Goal: Navigation & Orientation: Find specific page/section

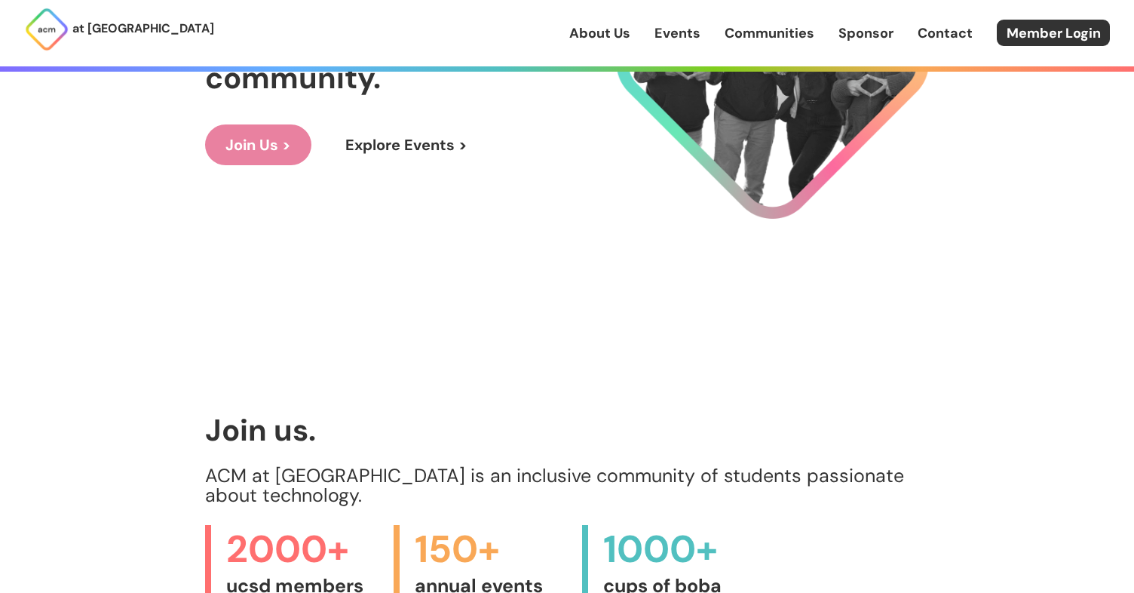
click at [689, 38] on link "Events" at bounding box center [678, 33] width 46 height 20
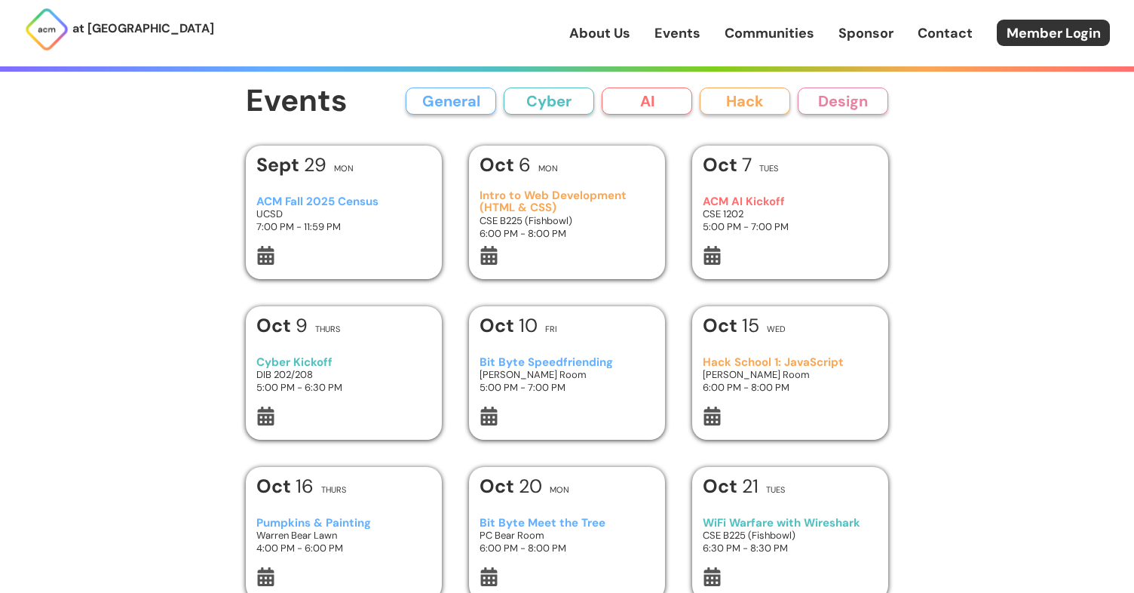
click at [744, 33] on link "Communities" at bounding box center [770, 33] width 90 height 20
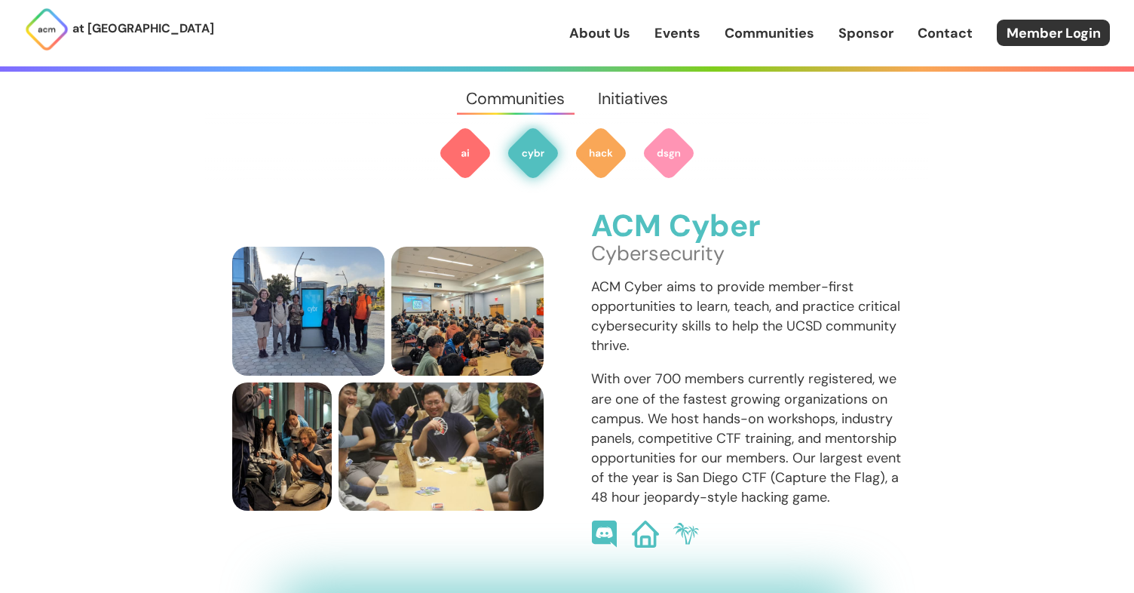
scroll to position [997, 0]
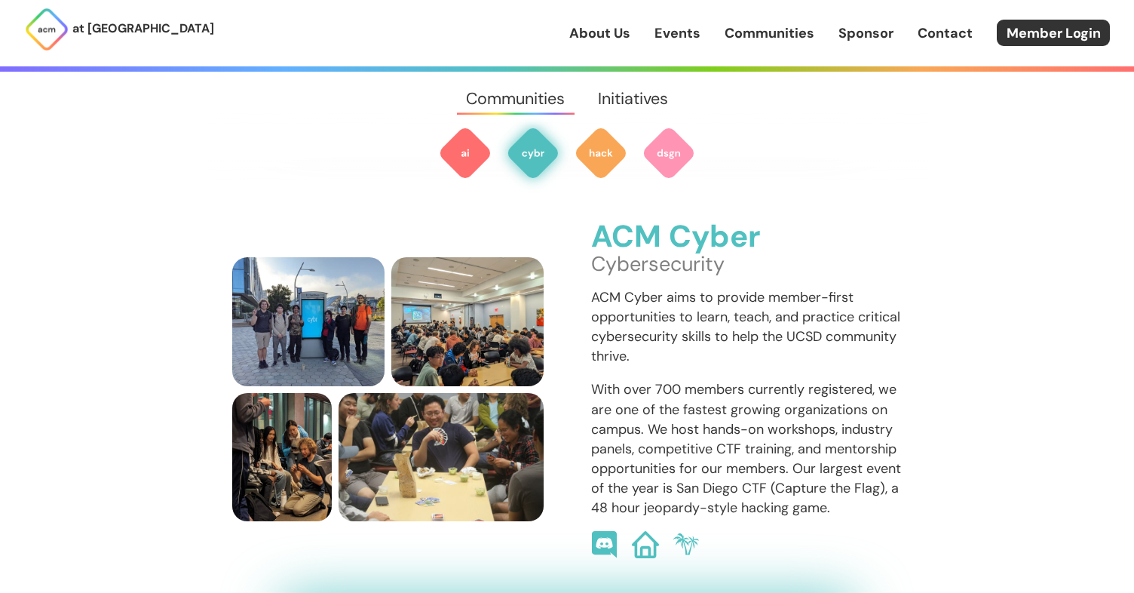
click at [861, 34] on link "Sponsor" at bounding box center [866, 33] width 55 height 20
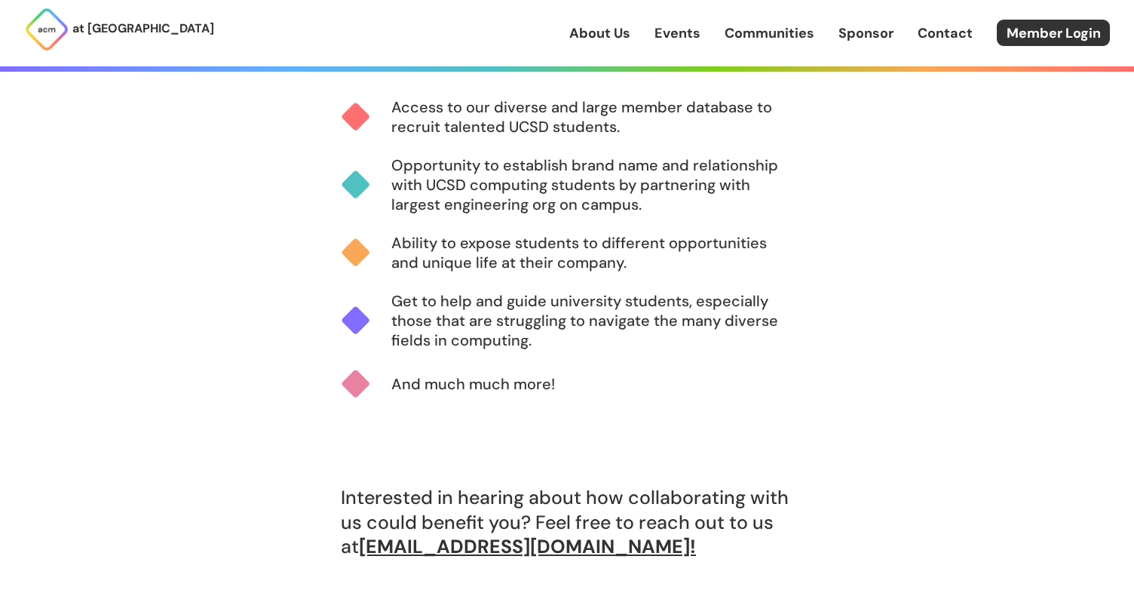
click at [931, 41] on link "Contact" at bounding box center [945, 33] width 55 height 20
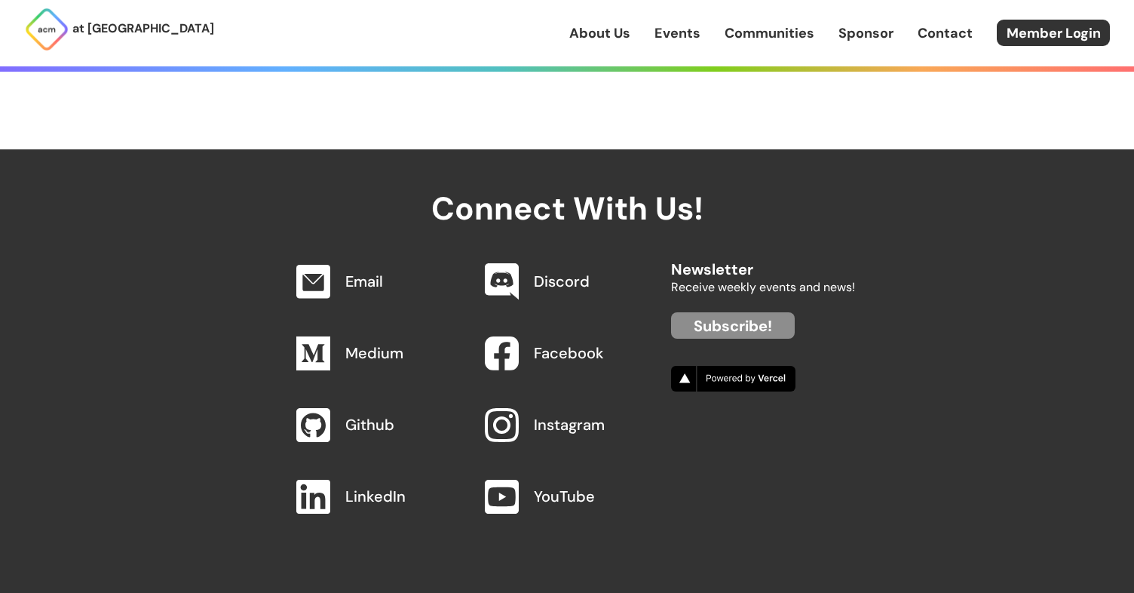
click at [868, 34] on link "Sponsor" at bounding box center [866, 33] width 55 height 20
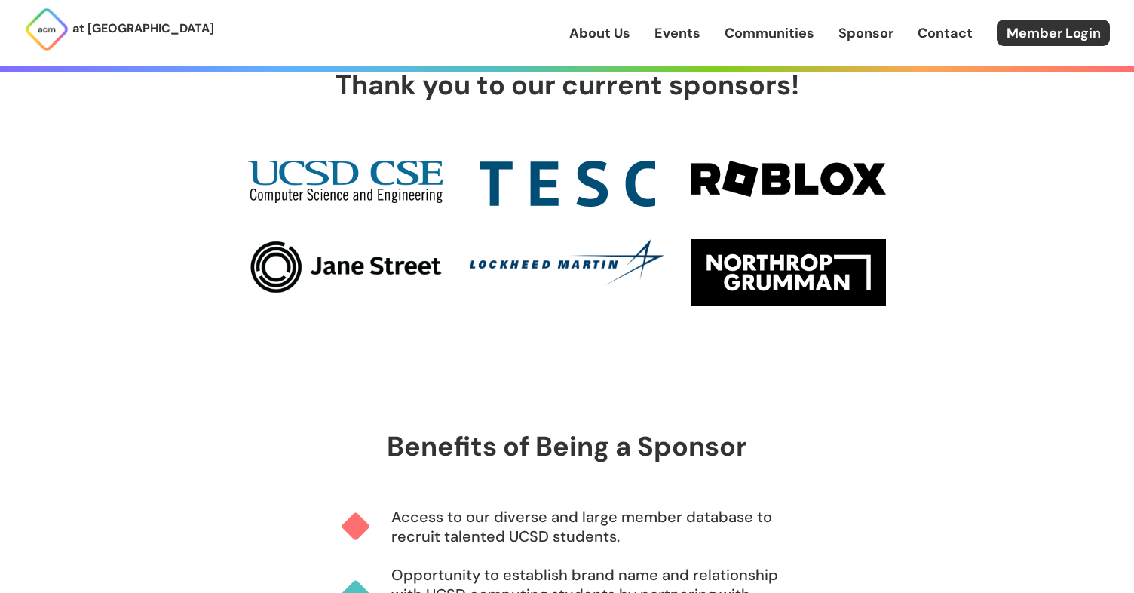
click at [791, 34] on link "Communities" at bounding box center [770, 33] width 90 height 20
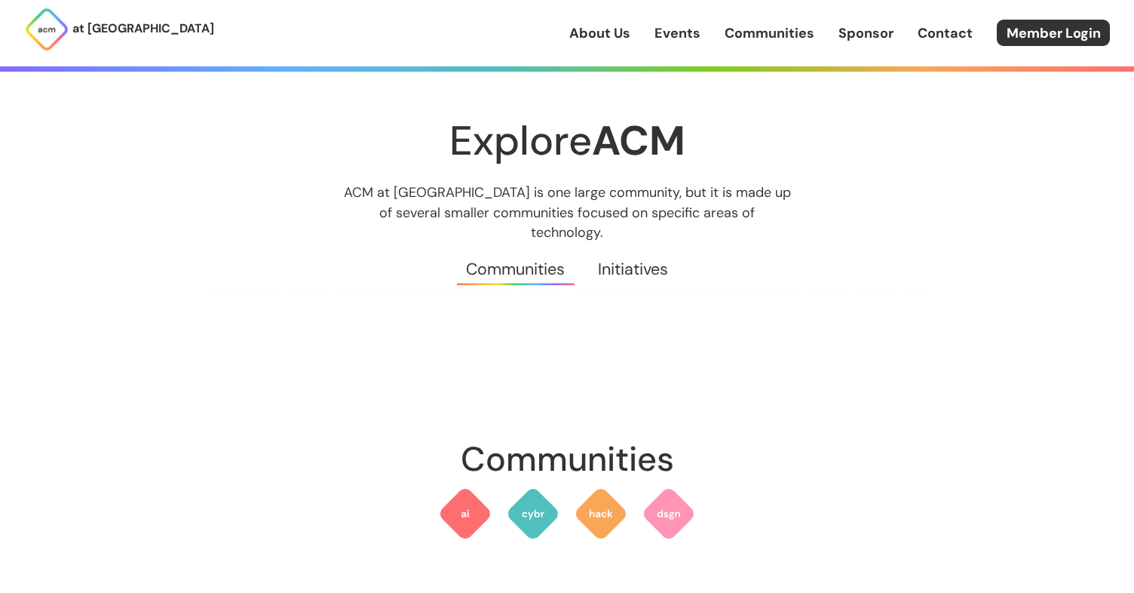
click at [688, 40] on link "Events" at bounding box center [678, 33] width 46 height 20
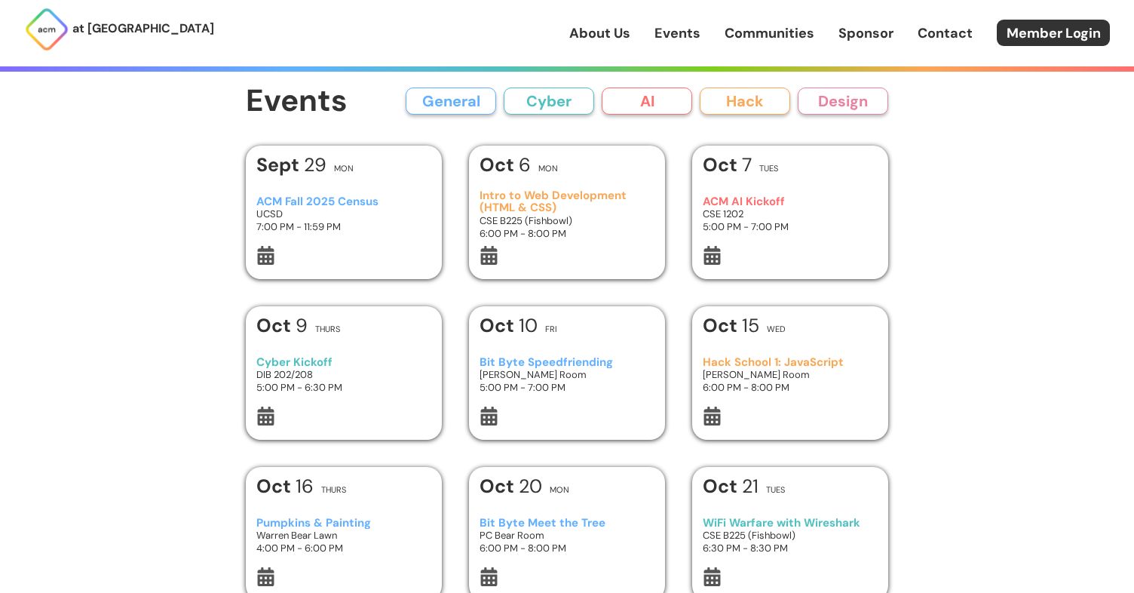
click at [405, 177] on div "[DATE] Mon" at bounding box center [344, 168] width 176 height 27
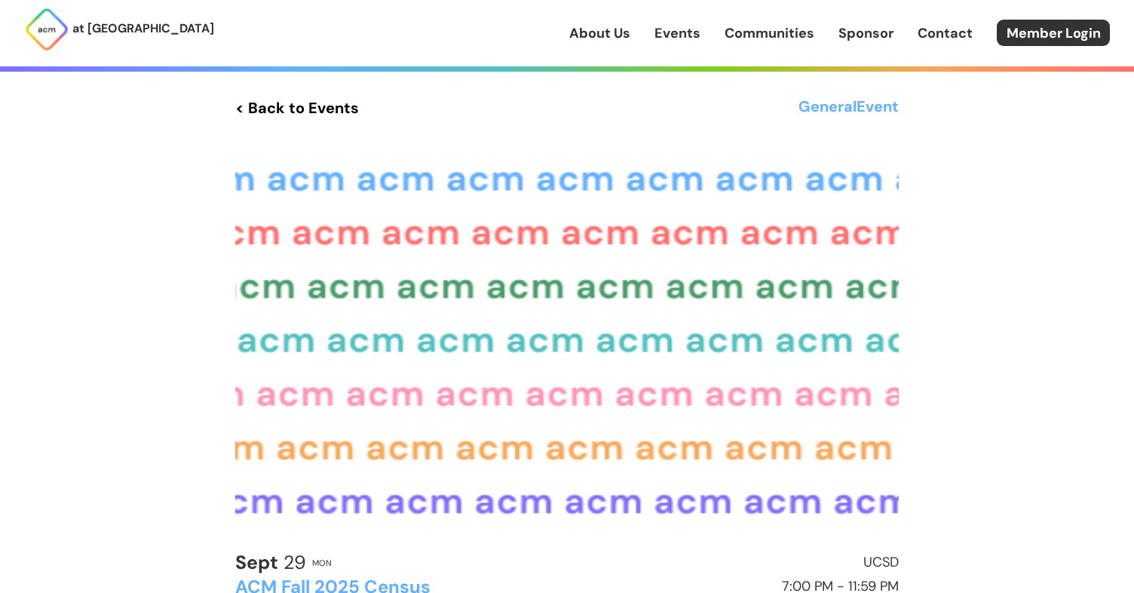
click at [673, 38] on link "Events" at bounding box center [678, 33] width 46 height 20
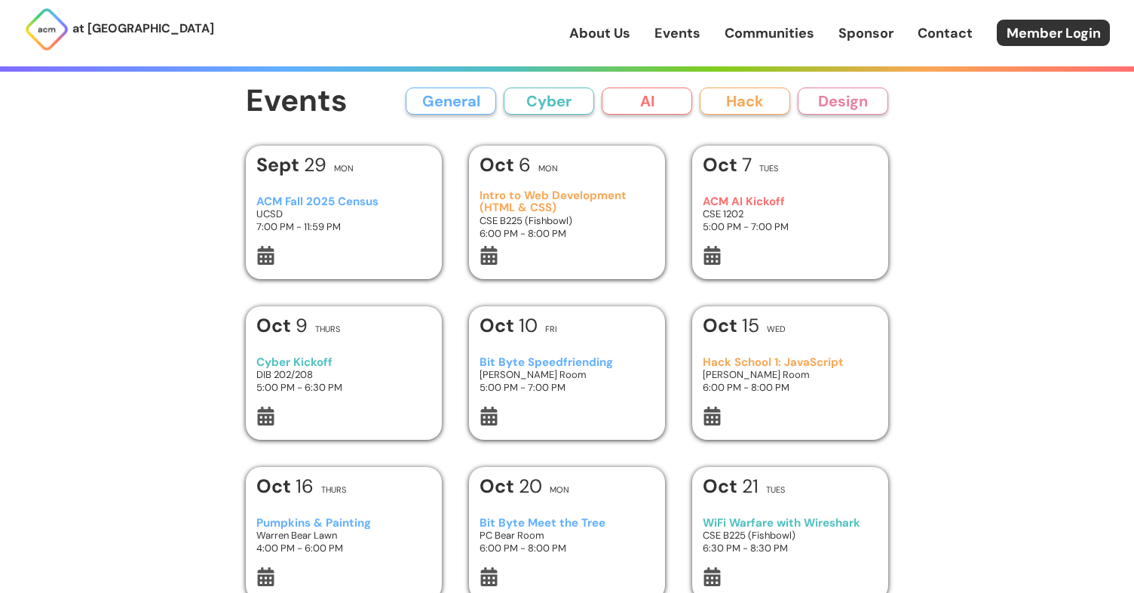
click at [539, 105] on button "Cyber" at bounding box center [549, 101] width 91 height 27
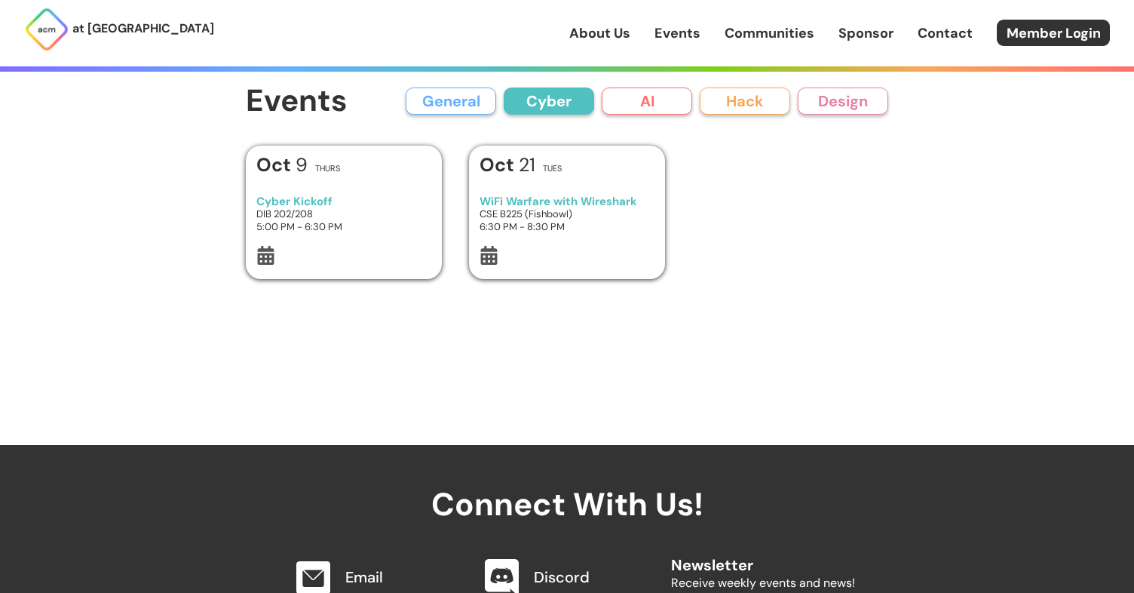
click at [645, 96] on button "AI" at bounding box center [647, 101] width 91 height 27
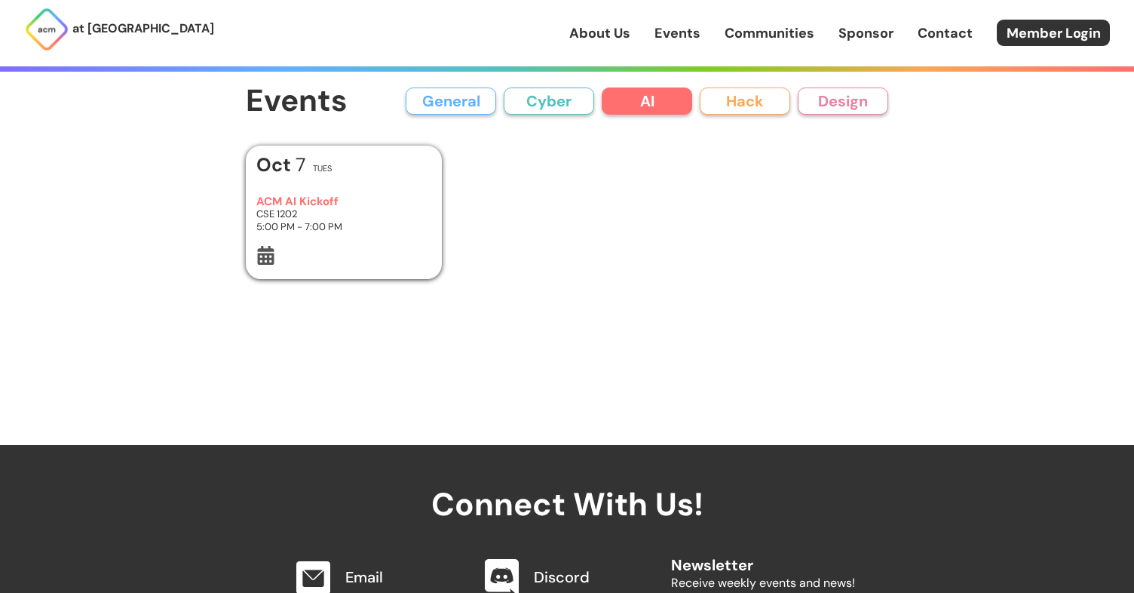
click at [733, 100] on button "Hack" at bounding box center [745, 101] width 91 height 27
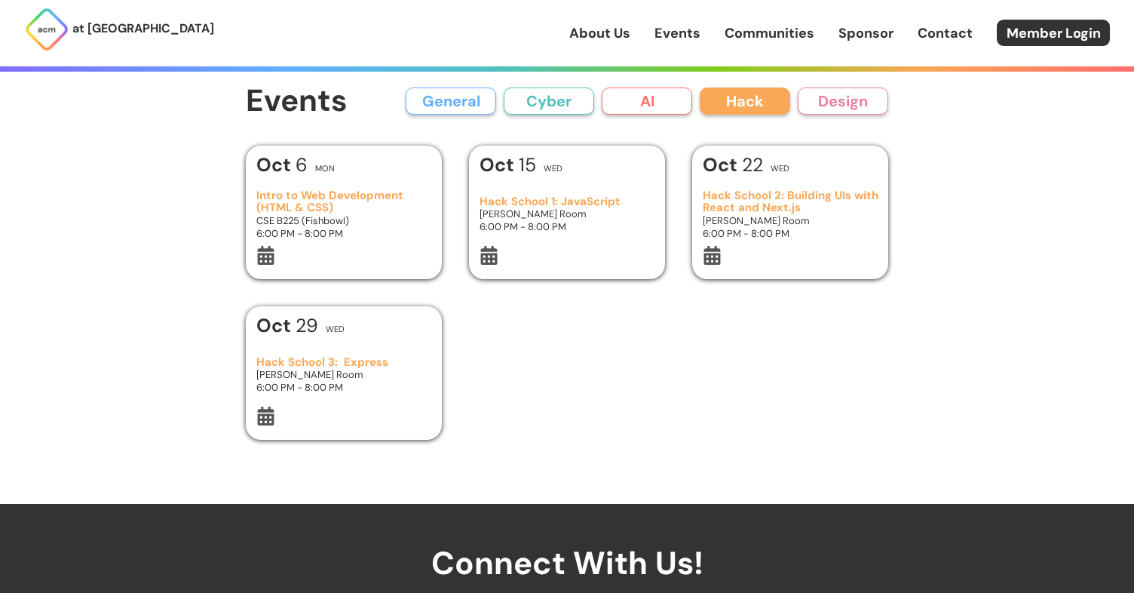
click at [824, 103] on button "Design" at bounding box center [843, 101] width 91 height 27
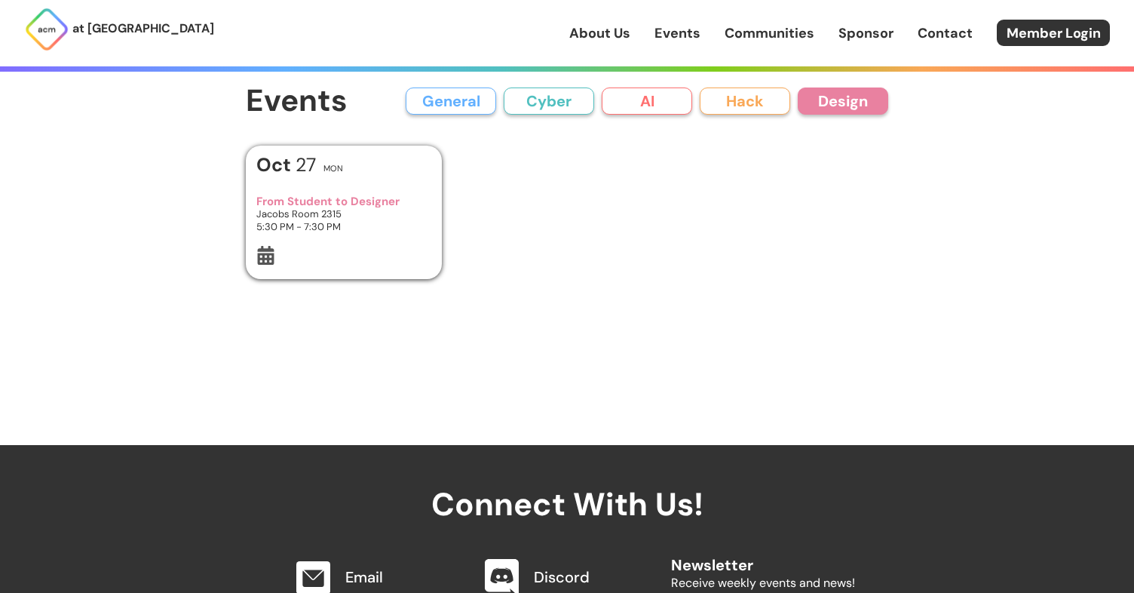
click at [434, 110] on button "General" at bounding box center [451, 101] width 91 height 27
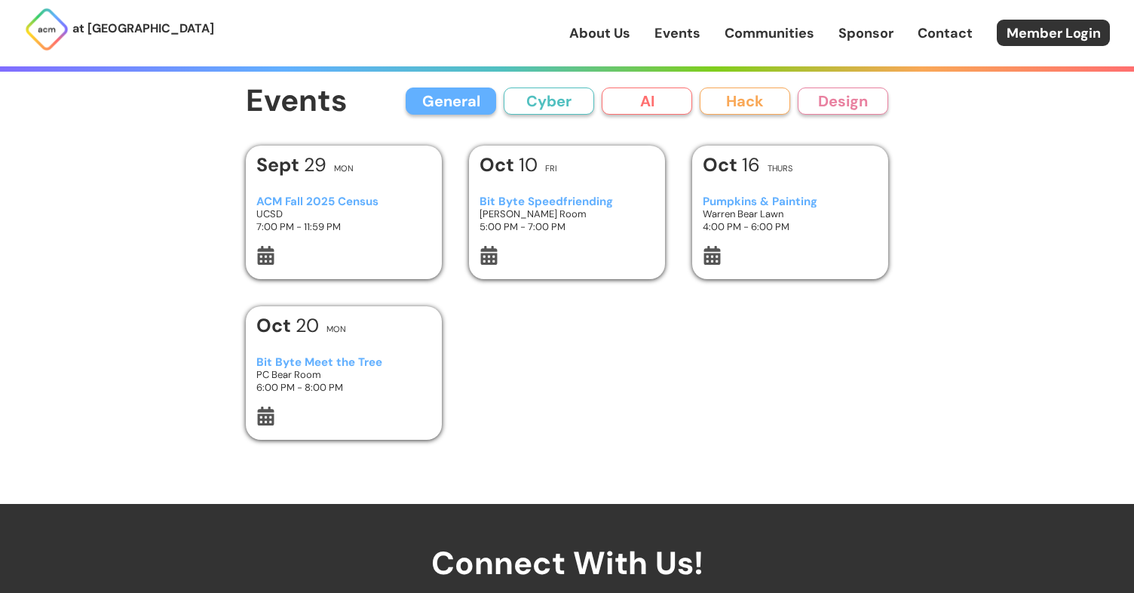
click at [608, 35] on link "About Us" at bounding box center [600, 33] width 61 height 20
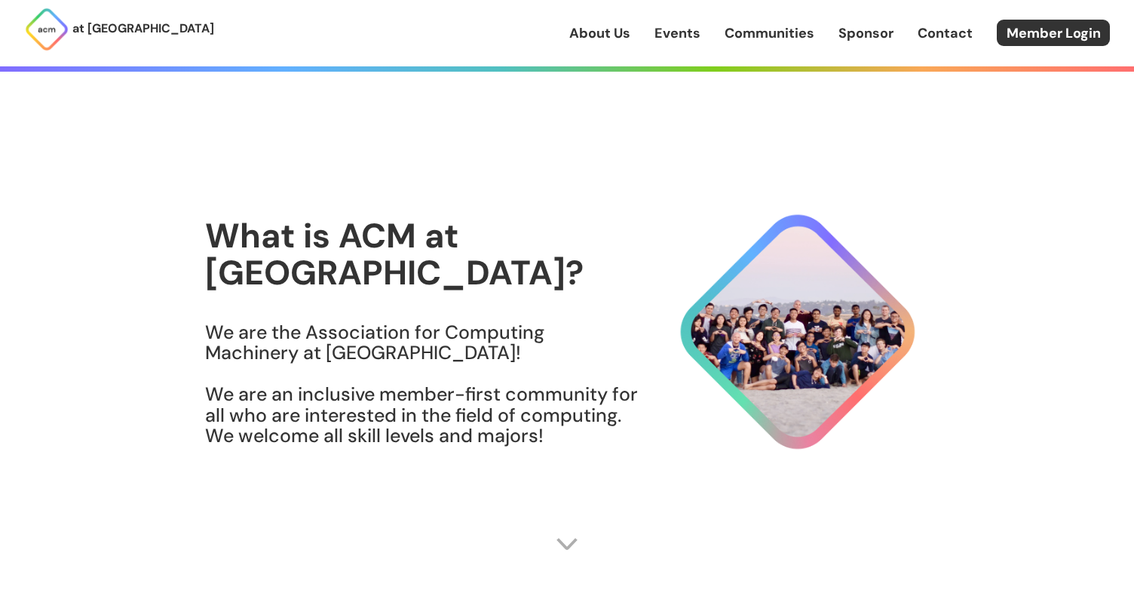
click at [679, 45] on div "About Us Events Communities Sponsor Contact Member Login" at bounding box center [852, 33] width 565 height 26
click at [763, 36] on link "Communities" at bounding box center [770, 33] width 90 height 20
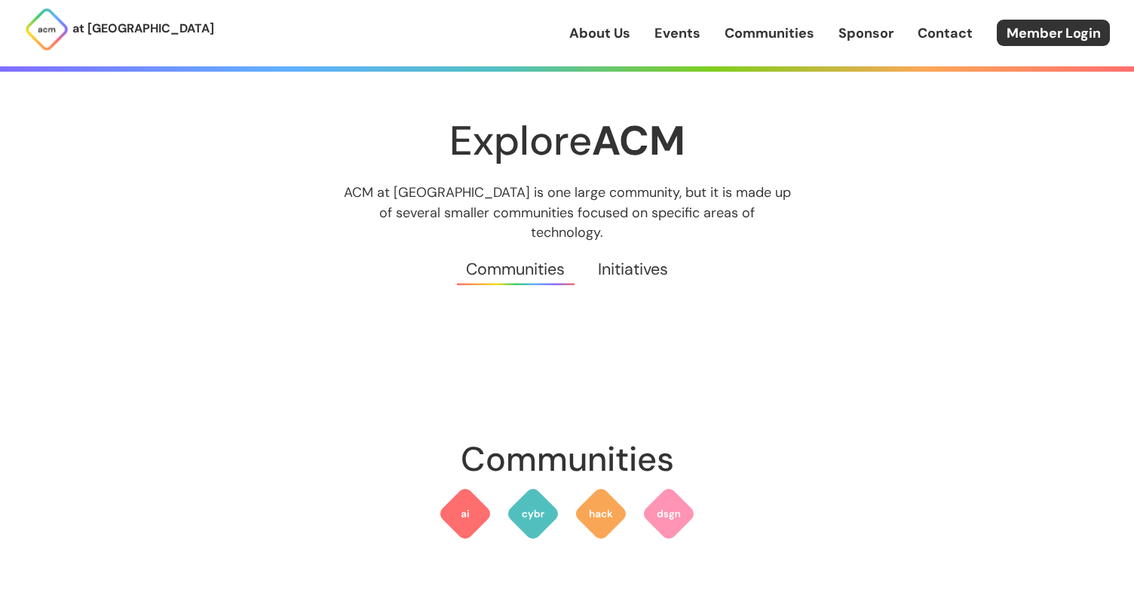
click at [682, 28] on link "Events" at bounding box center [678, 33] width 46 height 20
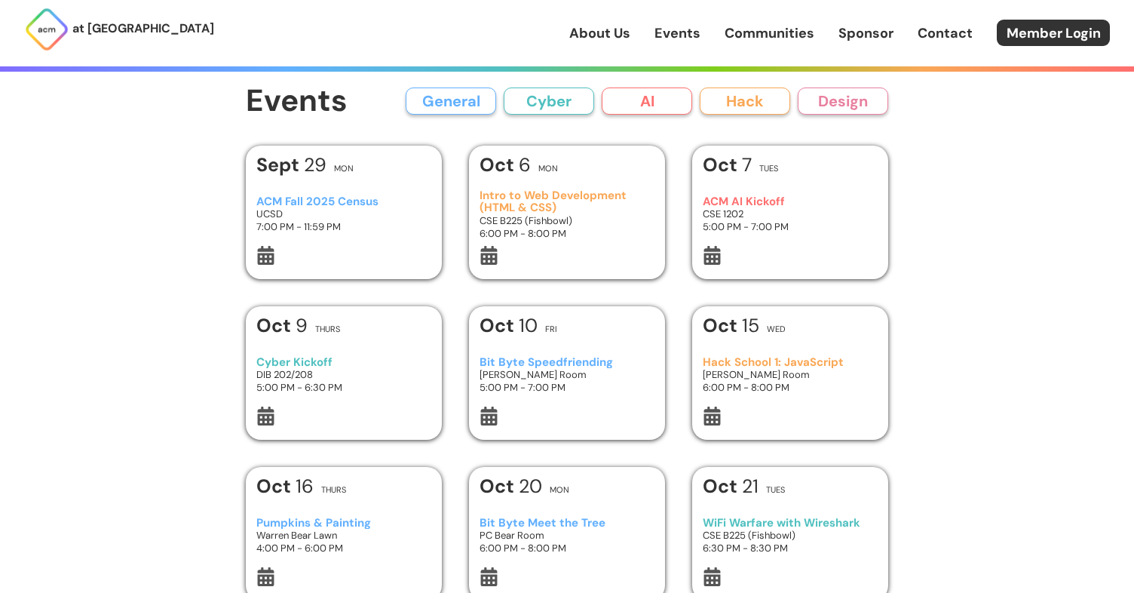
click at [376, 183] on div "ACM Fall 2025 Census UCSD 7:00 PM - 11:59 PM" at bounding box center [344, 214] width 176 height 63
